Goal: Task Accomplishment & Management: Manage account settings

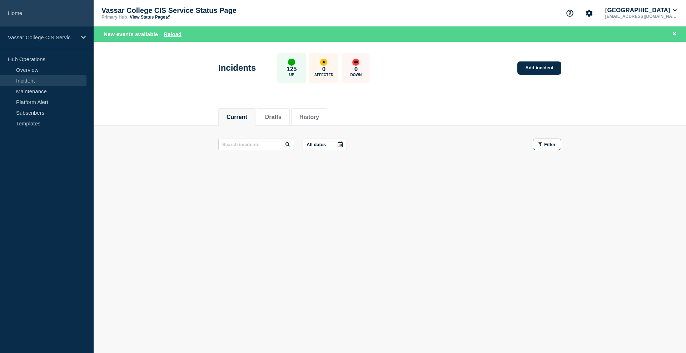
click at [25, 13] on link "Home" at bounding box center [47, 13] width 94 height 26
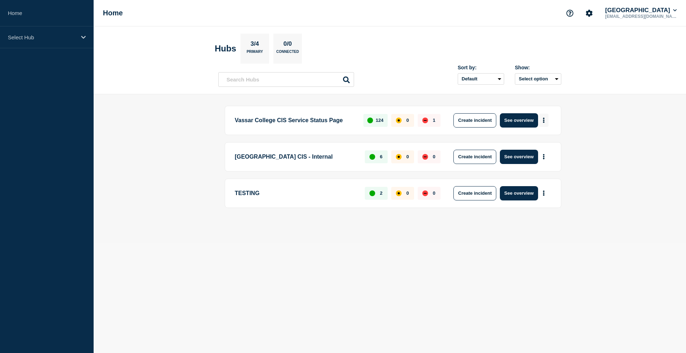
click at [545, 119] on button "More actions" at bounding box center [543, 120] width 9 height 13
click at [554, 142] on button "Create maintenance" at bounding box center [541, 142] width 48 height 6
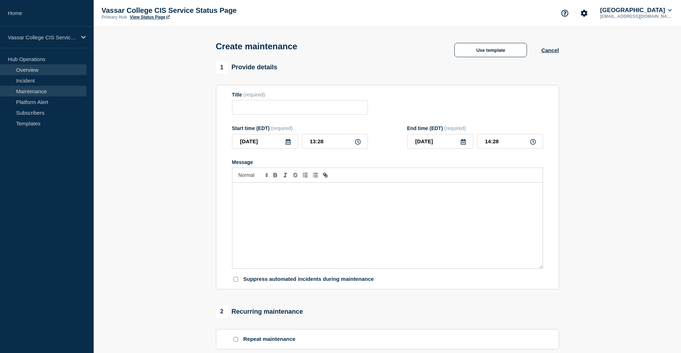
click at [29, 68] on link "Overview" at bounding box center [43, 69] width 86 height 11
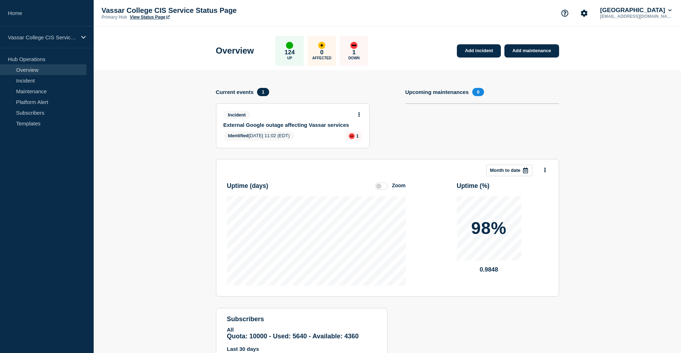
click at [290, 124] on link "External Google outage affecting Vassar services" at bounding box center [287, 125] width 129 height 6
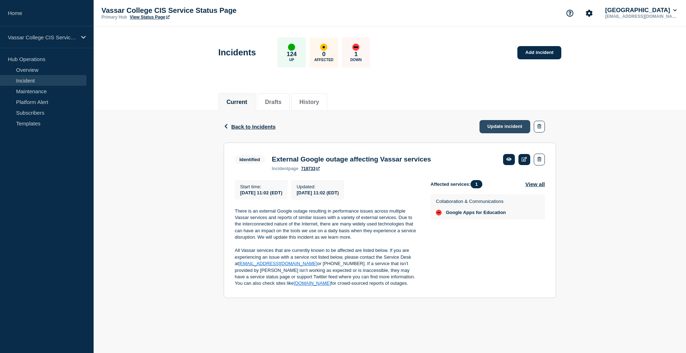
click at [509, 130] on link "Update incident" at bounding box center [505, 126] width 51 height 13
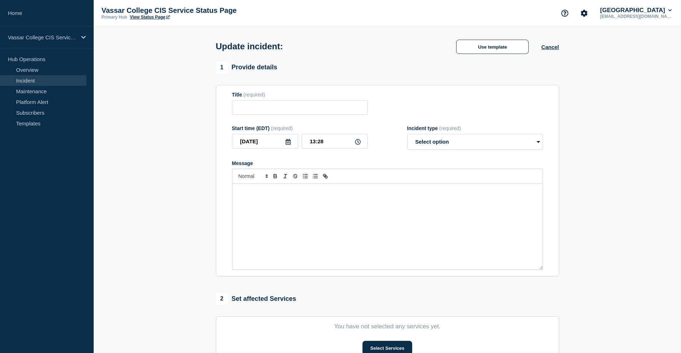
type input "External Google outage affecting Vassar services"
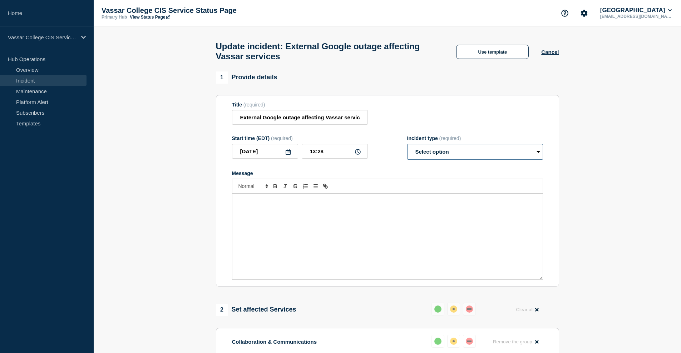
click at [460, 157] on select "Select option Investigating Identified Monitoring Resolved" at bounding box center [475, 152] width 136 height 16
drag, startPoint x: 239, startPoint y: 123, endPoint x: 382, endPoint y: 125, distance: 143.0
click at [382, 125] on div "Title (required) External Google outage affecting Vassar services" at bounding box center [387, 113] width 311 height 23
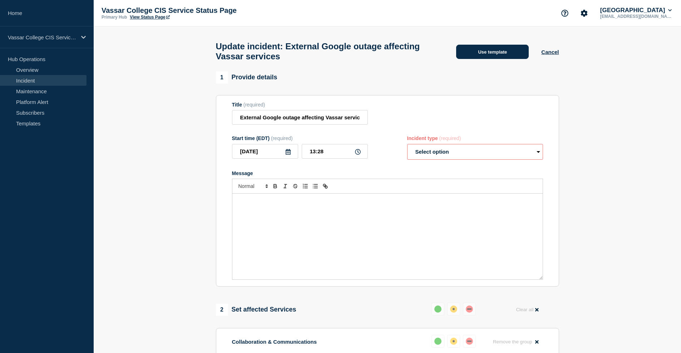
click at [491, 48] on button "Use template" at bounding box center [492, 52] width 73 height 14
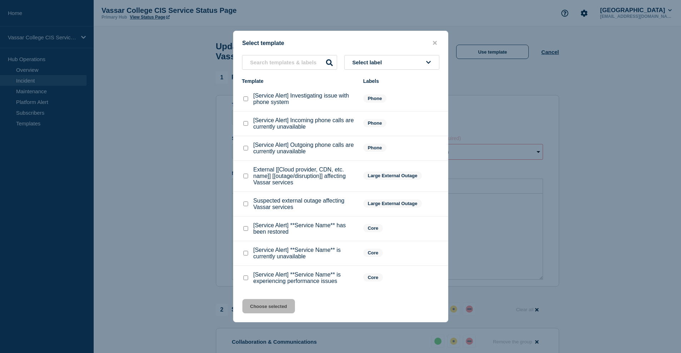
scroll to position [3, 0]
click at [245, 231] on checkbox"] "[Service Alert] **Service Name** has been restored checkbox" at bounding box center [245, 228] width 5 height 5
checkbox checkbox"] "true"
click at [276, 313] on button "Choose selected" at bounding box center [268, 306] width 53 height 14
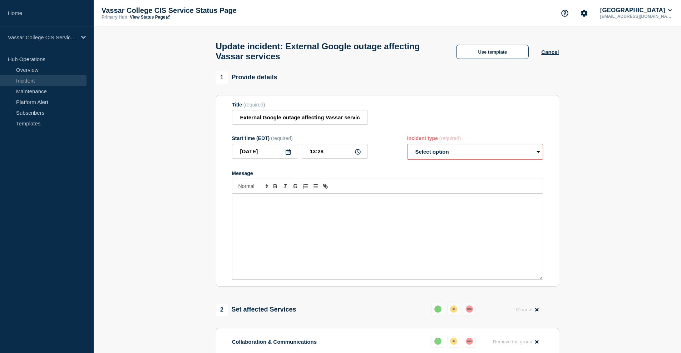
select select "resolved"
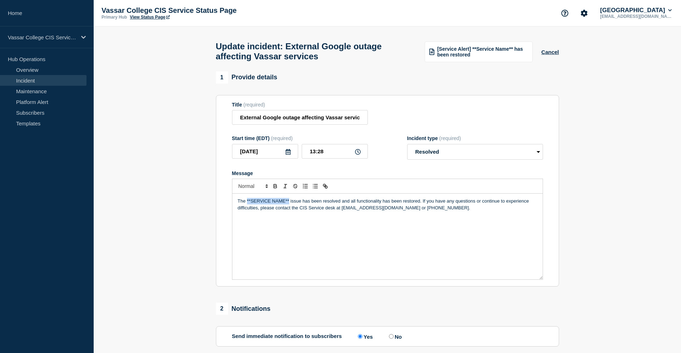
drag, startPoint x: 290, startPoint y: 209, endPoint x: 249, endPoint y: 209, distance: 40.4
click at [247, 210] on p "The **SERVICE NAME** issue has been resolved and all functionality has been res…" at bounding box center [388, 204] width 300 height 13
drag, startPoint x: 349, startPoint y: 210, endPoint x: 297, endPoint y: 210, distance: 51.8
click at [297, 210] on p "The External Google outage affecting Vassar services issue has been resolved an…" at bounding box center [388, 204] width 300 height 13
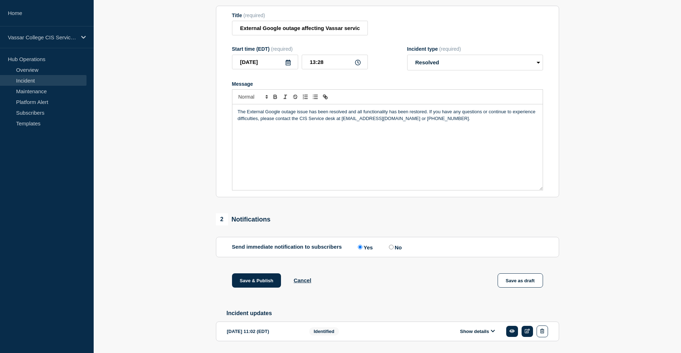
scroll to position [122, 0]
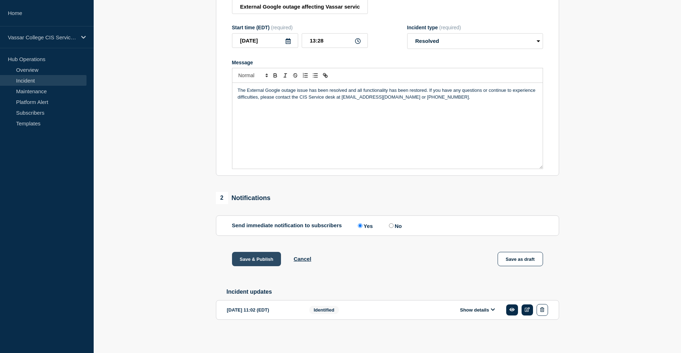
click at [261, 256] on button "Save & Publish" at bounding box center [256, 259] width 49 height 14
